Goal: Task Accomplishment & Management: Use online tool/utility

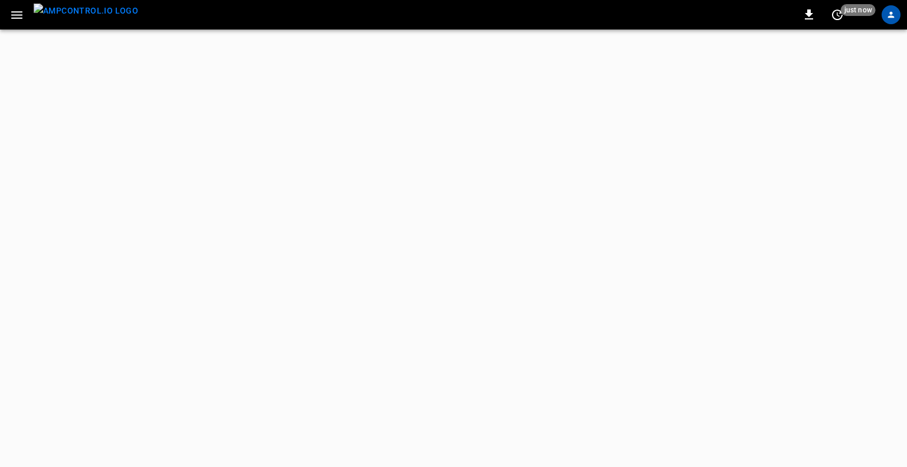
click at [23, 13] on icon "button" at bounding box center [16, 15] width 15 height 15
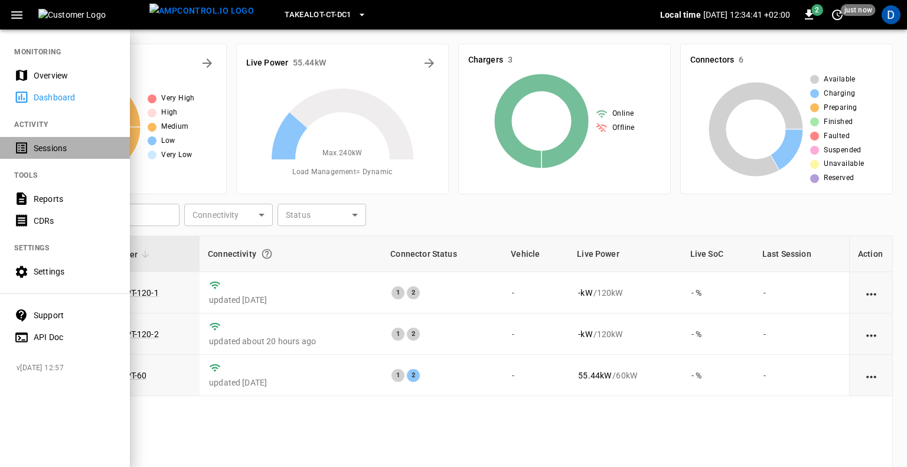
click at [68, 148] on div "Sessions" at bounding box center [75, 148] width 82 height 12
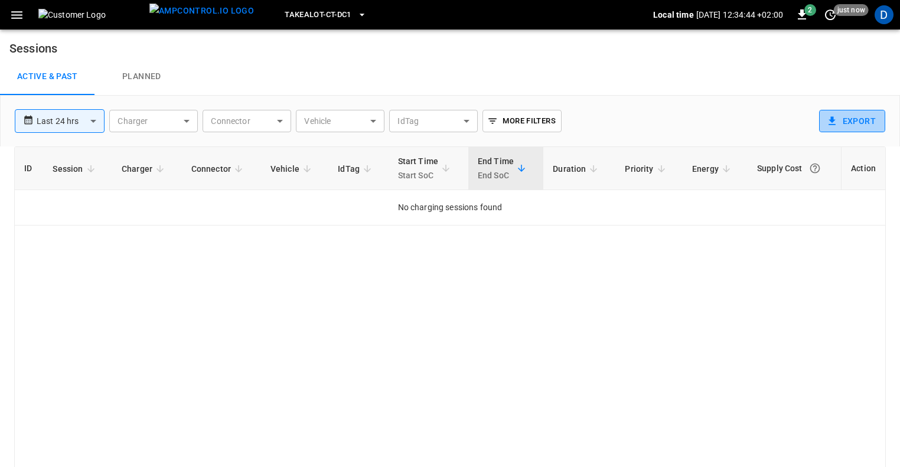
click at [873, 120] on button "Export" at bounding box center [852, 121] width 66 height 22
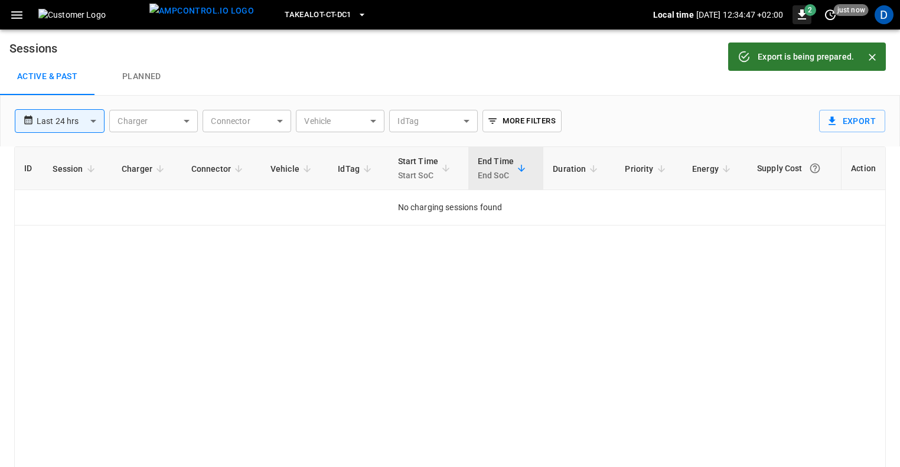
click at [802, 11] on icon "button" at bounding box center [801, 14] width 8 height 10
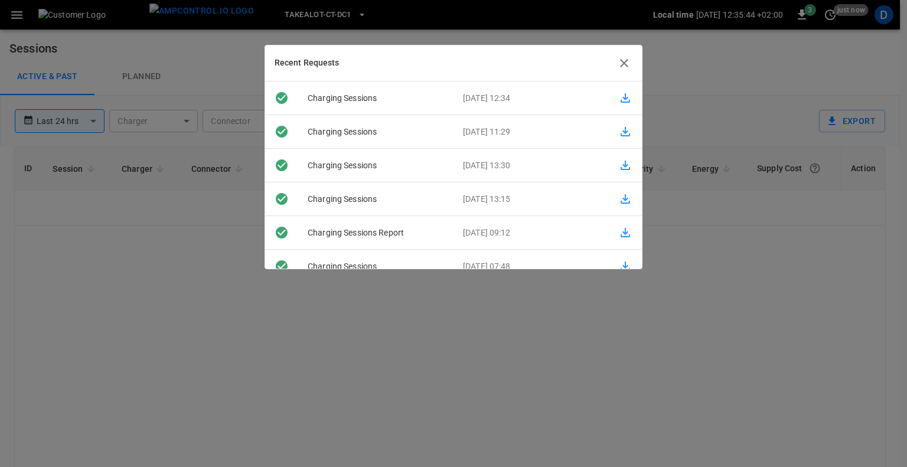
click at [618, 103] on icon "button" at bounding box center [625, 98] width 14 height 14
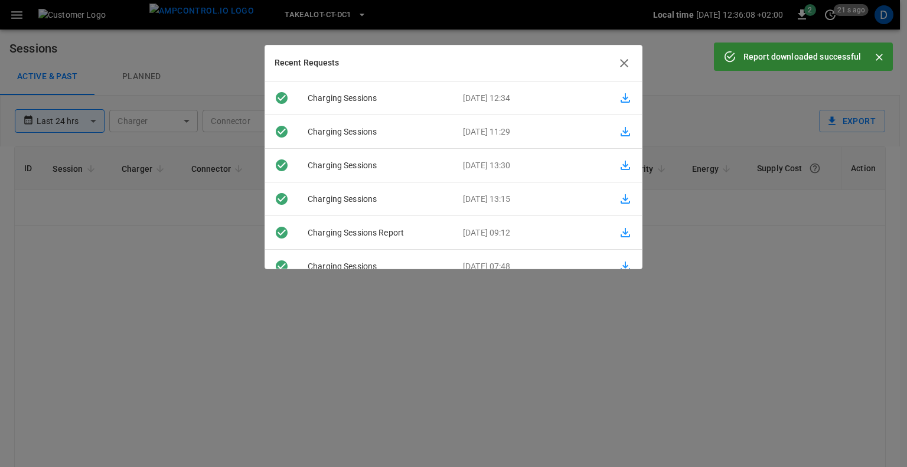
click at [632, 71] on div "Recent Requests" at bounding box center [453, 63] width 377 height 36
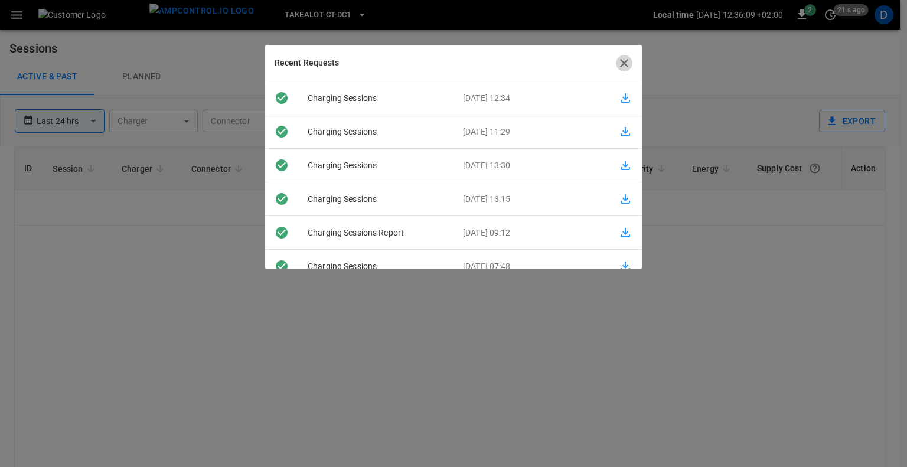
click at [626, 62] on icon "button" at bounding box center [624, 63] width 14 height 14
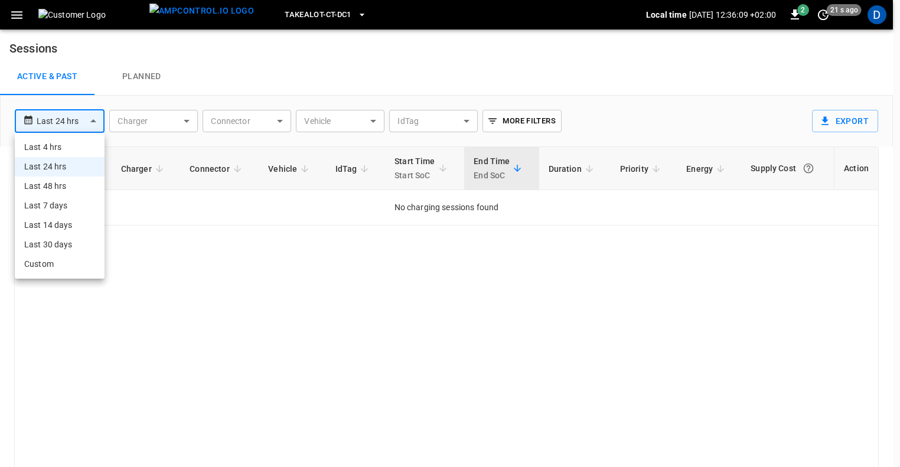
click at [83, 120] on body "**********" at bounding box center [450, 252] width 900 height 505
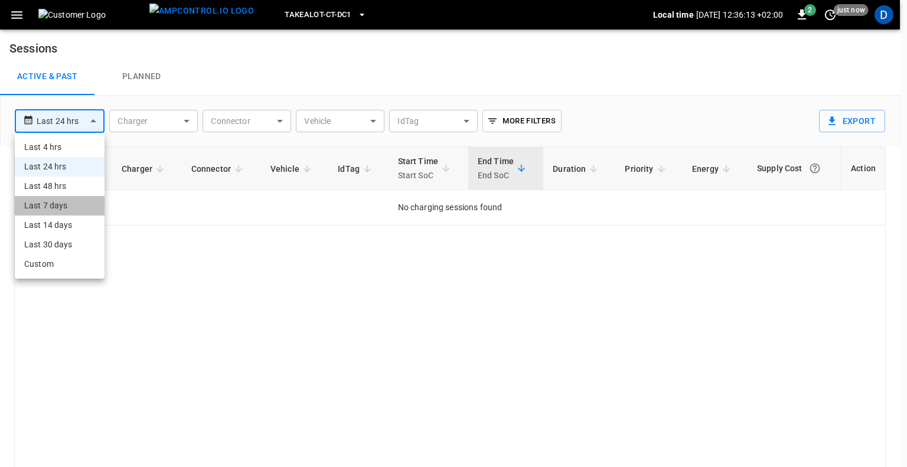
click at [67, 210] on li "Last 7 days" at bounding box center [60, 205] width 90 height 19
type input "**********"
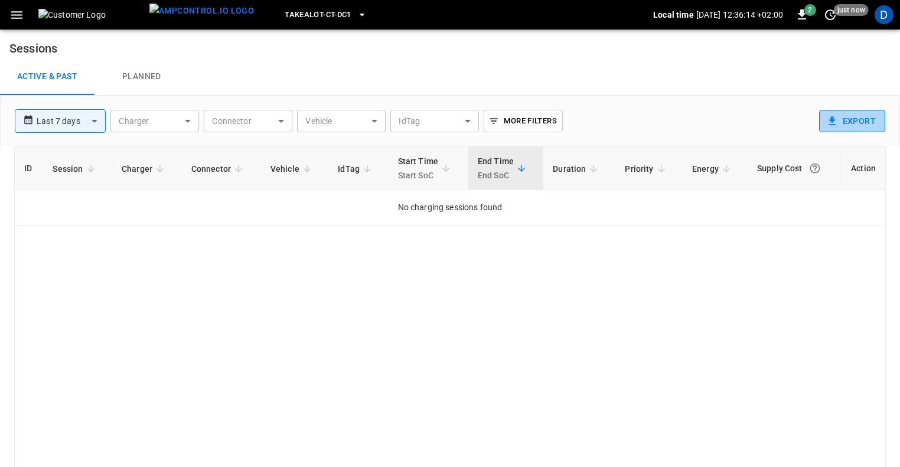
click at [847, 117] on button "Export" at bounding box center [852, 121] width 66 height 22
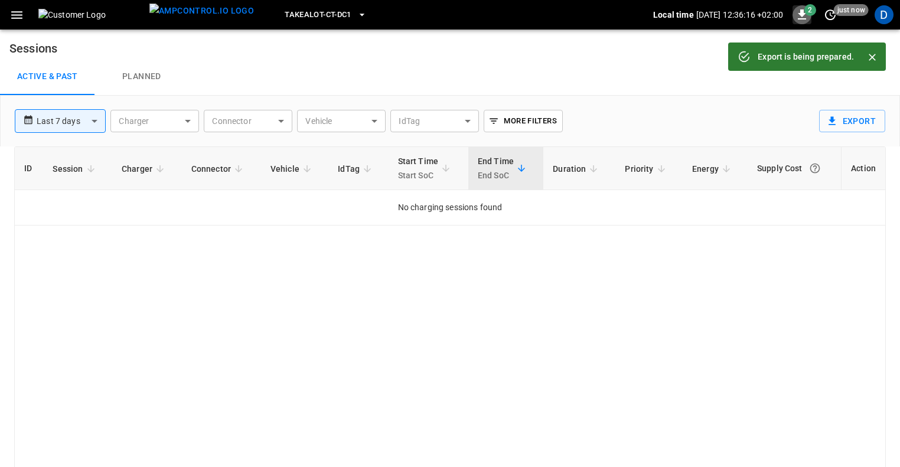
click at [802, 11] on icon "button" at bounding box center [801, 14] width 8 height 10
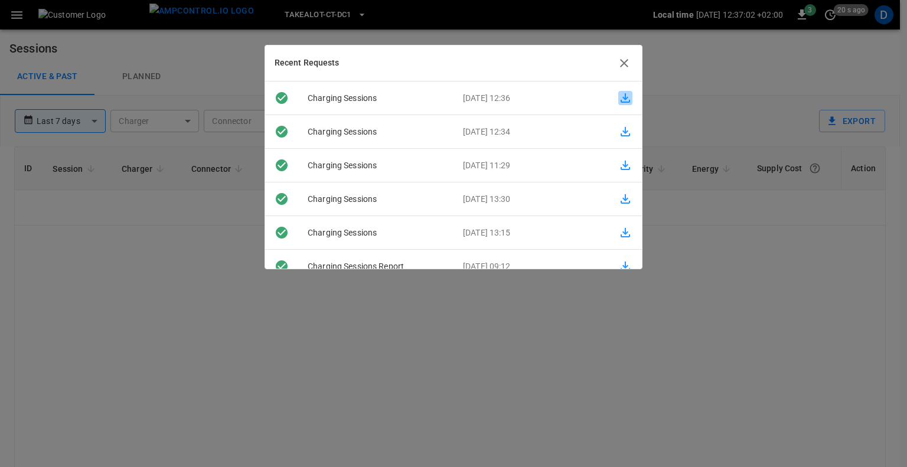
click at [618, 98] on icon "button" at bounding box center [625, 98] width 14 height 14
